Goal: Understand process/instructions

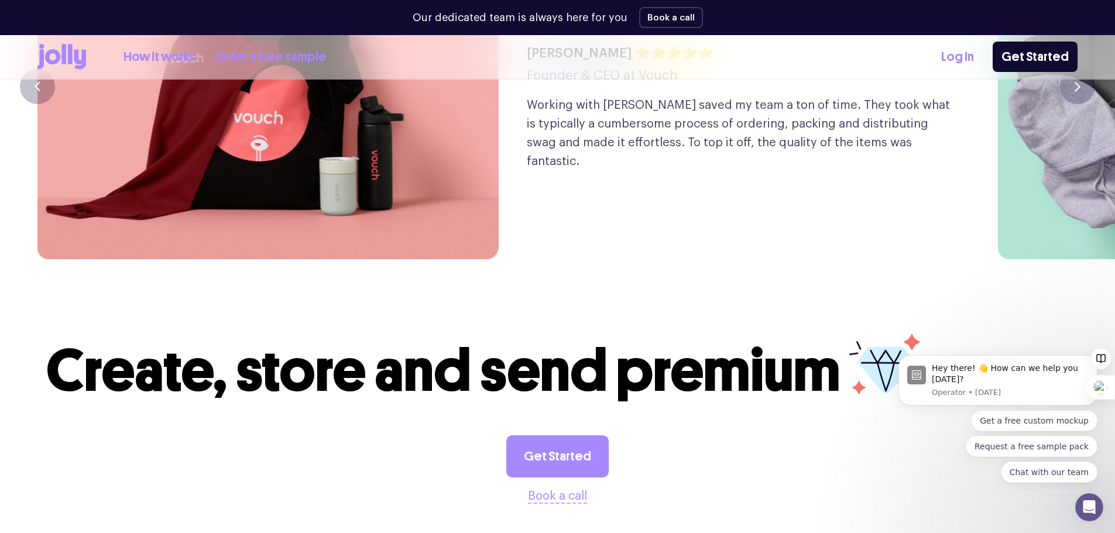
scroll to position [2853, 0]
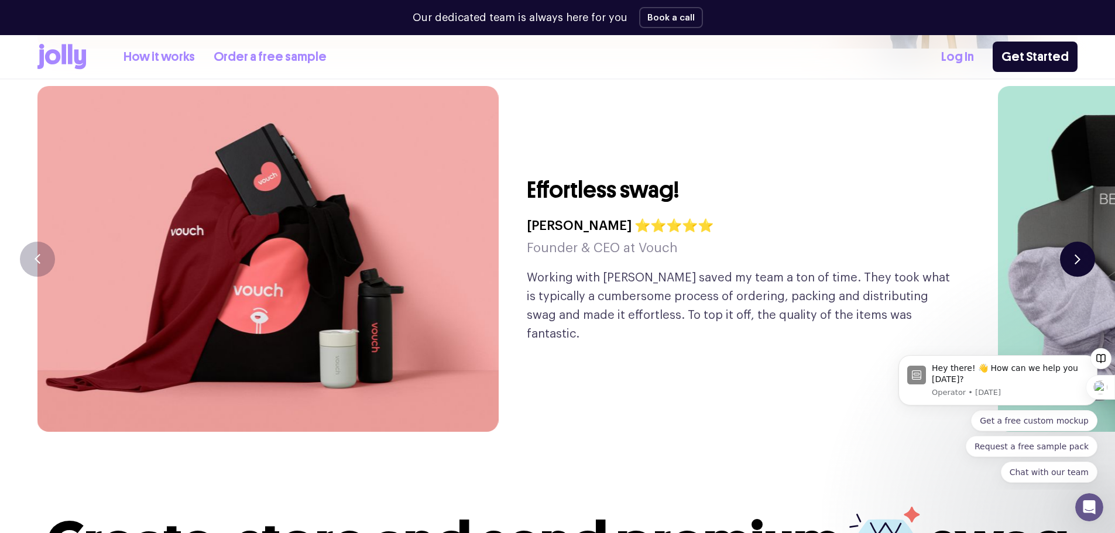
click at [1075, 254] on icon "button" at bounding box center [1077, 259] width 6 height 10
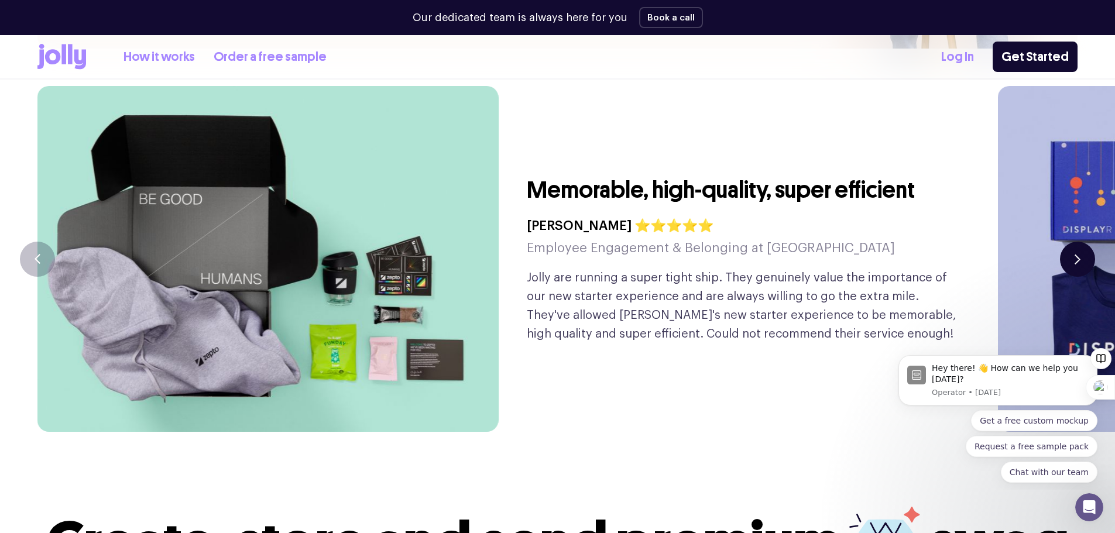
click at [1075, 254] on icon "button" at bounding box center [1077, 259] width 6 height 10
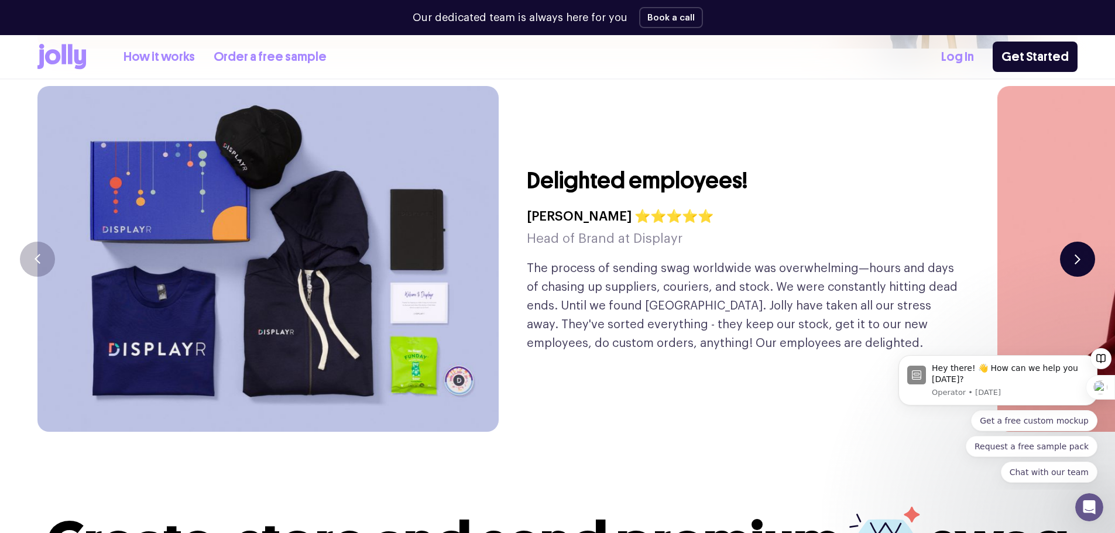
click at [1075, 254] on icon "button" at bounding box center [1077, 259] width 6 height 10
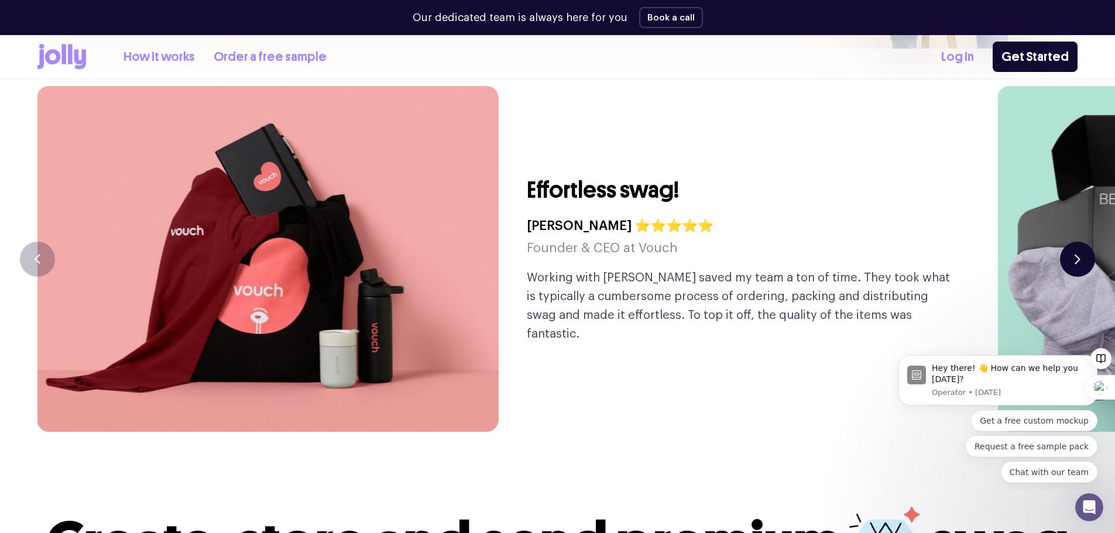
click at [1075, 254] on icon "button" at bounding box center [1077, 259] width 6 height 10
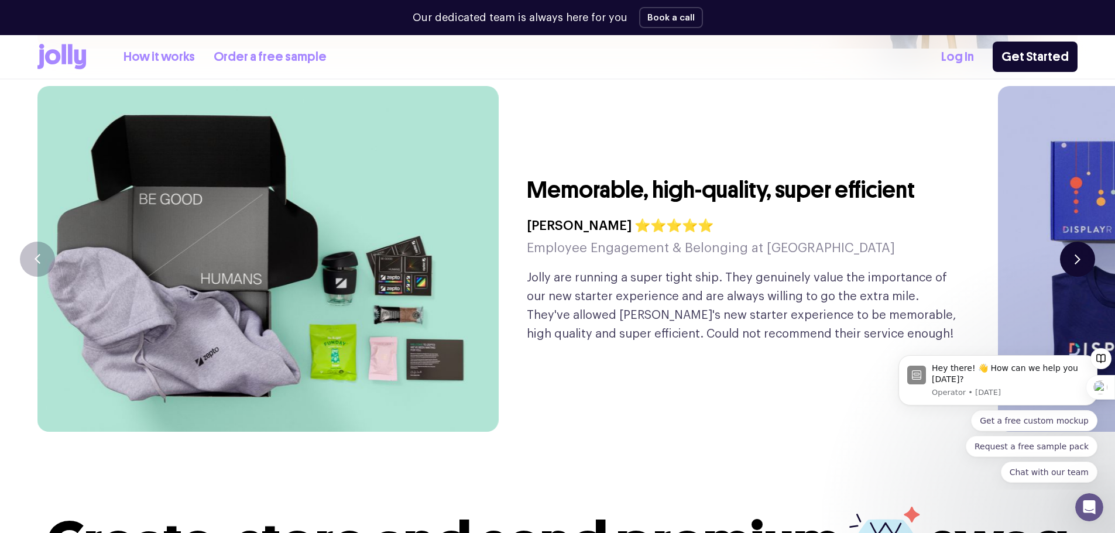
click at [1075, 254] on icon "button" at bounding box center [1077, 259] width 6 height 10
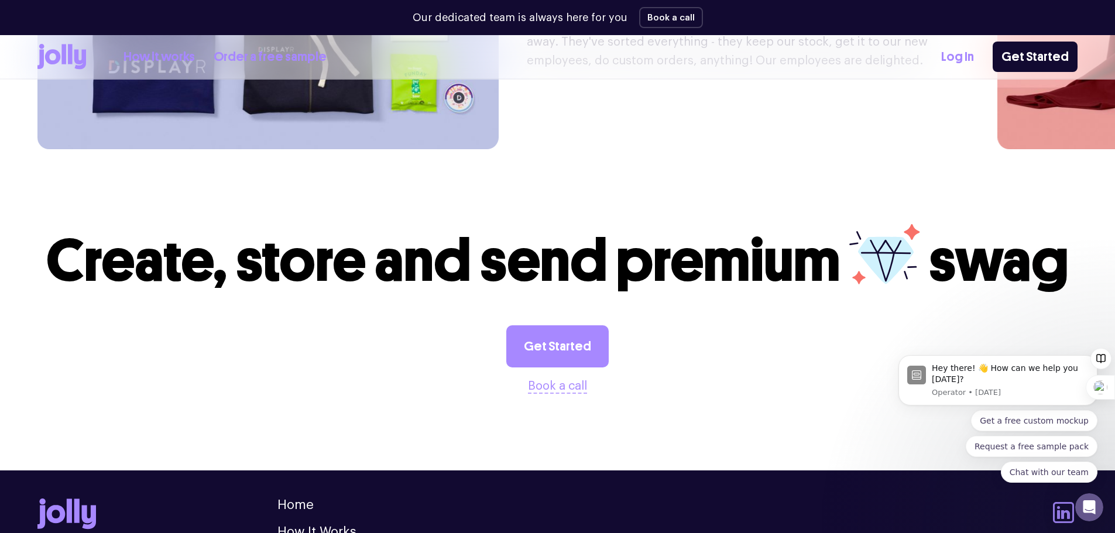
scroll to position [3263, 0]
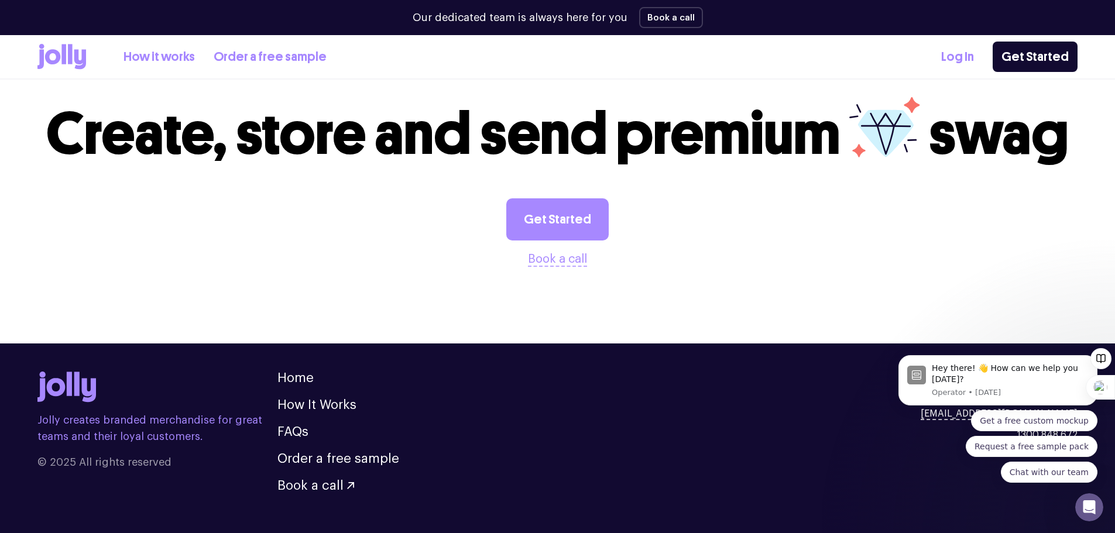
click at [397, 420] on ul "Home How It Works FAQs Order a free sample Book a call" at bounding box center [338, 432] width 122 height 121
click at [304, 398] on link "How It Works" at bounding box center [316, 404] width 79 height 13
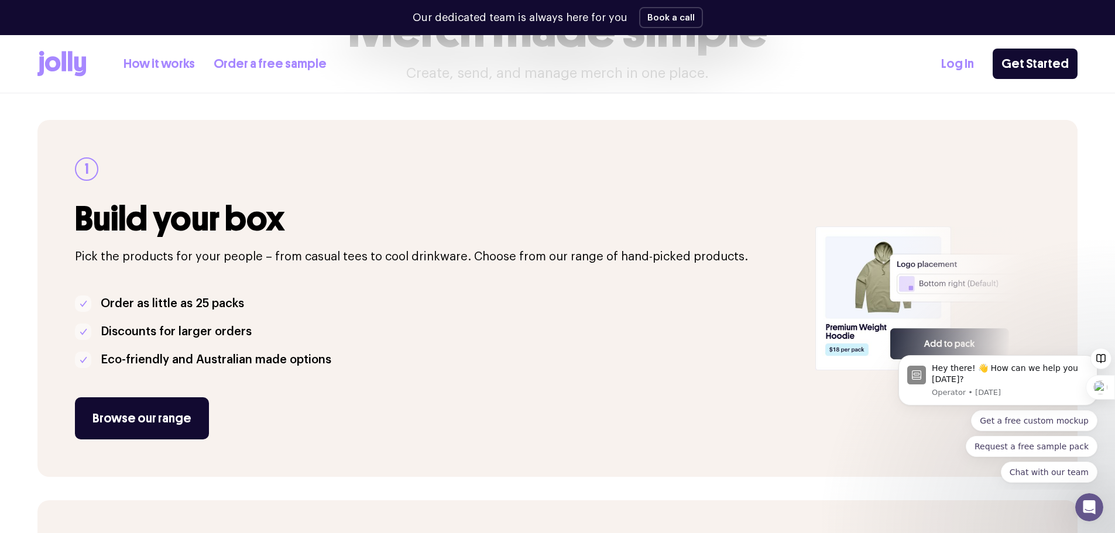
scroll to position [176, 0]
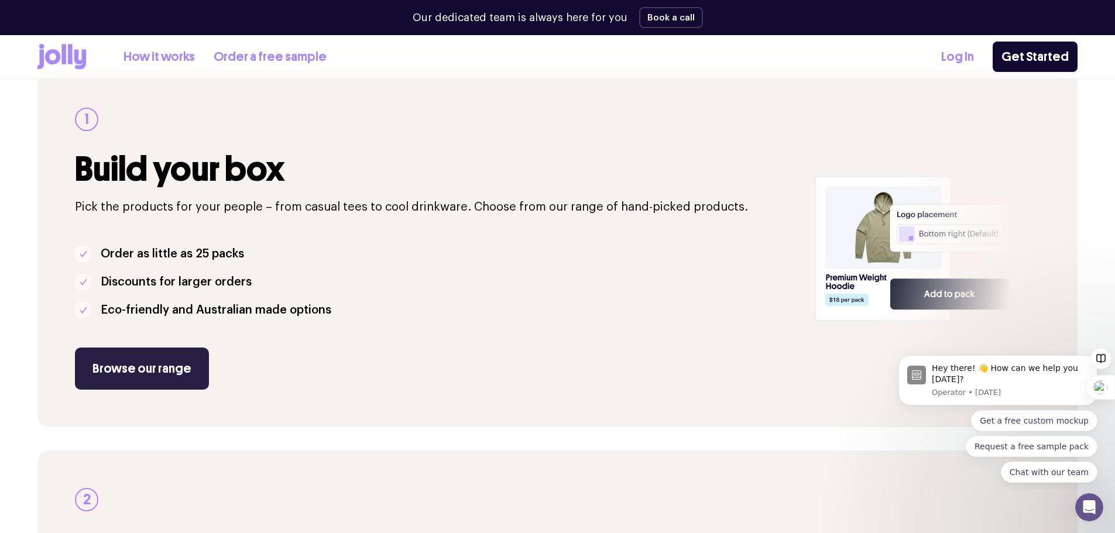
click at [173, 369] on link "Browse our range" at bounding box center [142, 369] width 134 height 42
